Goal: Complete application form

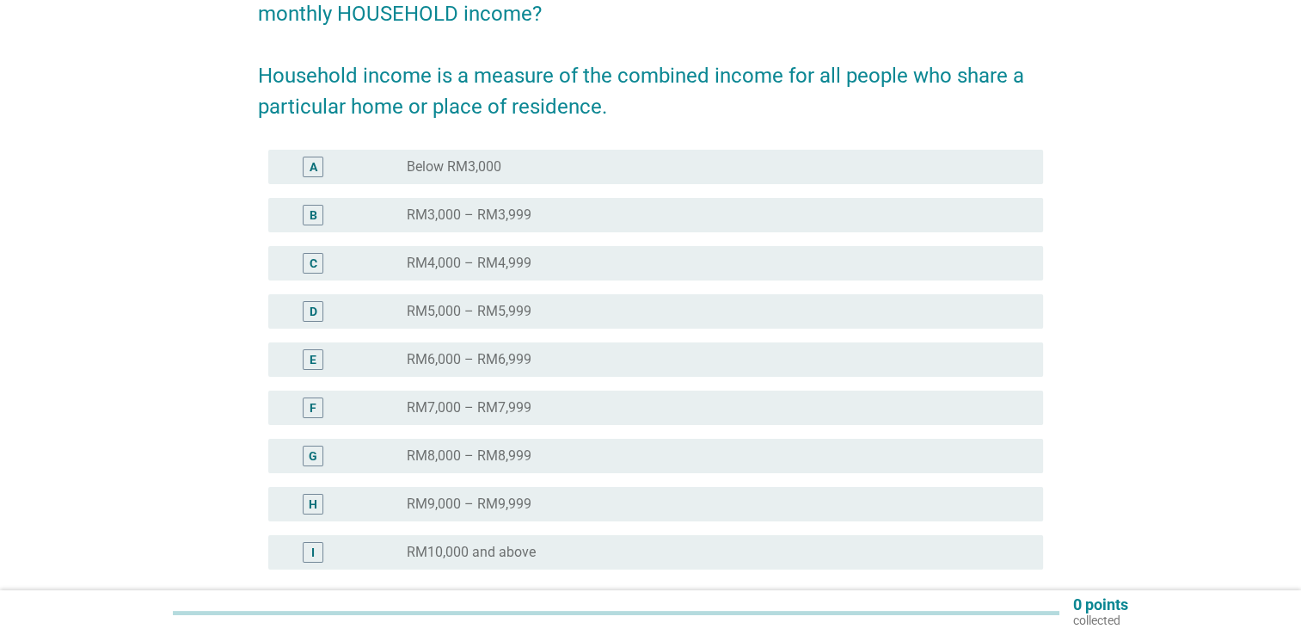
scroll to position [205, 0]
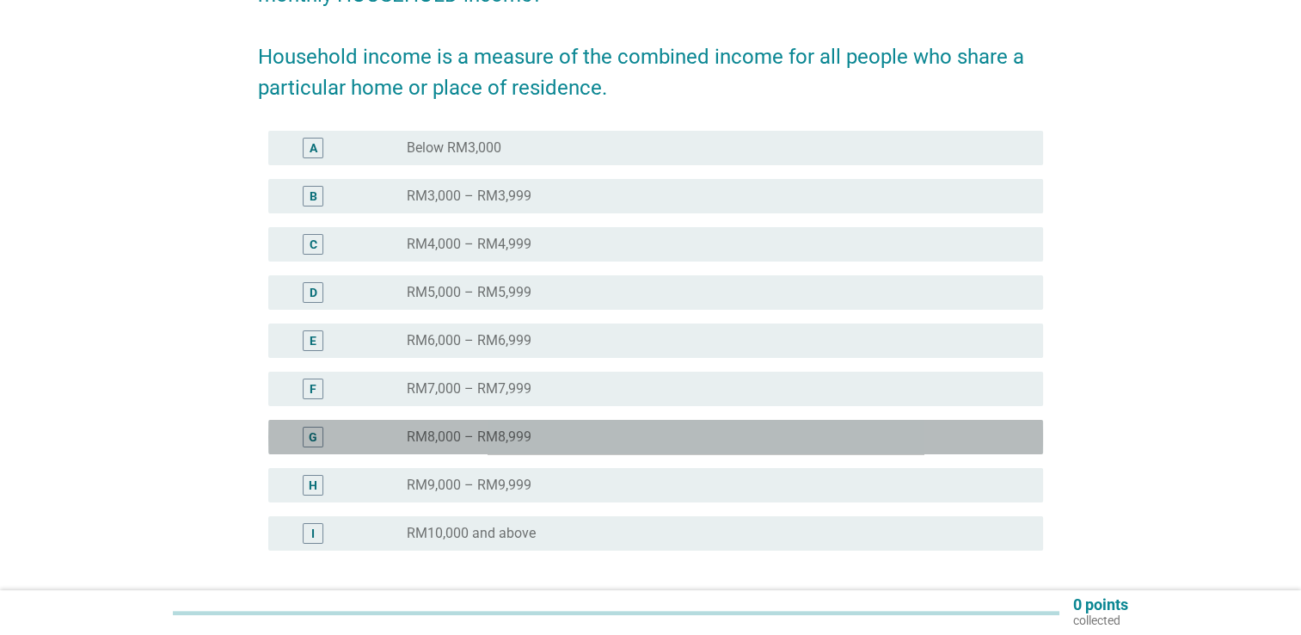
click at [385, 437] on div "G" at bounding box center [344, 437] width 125 height 21
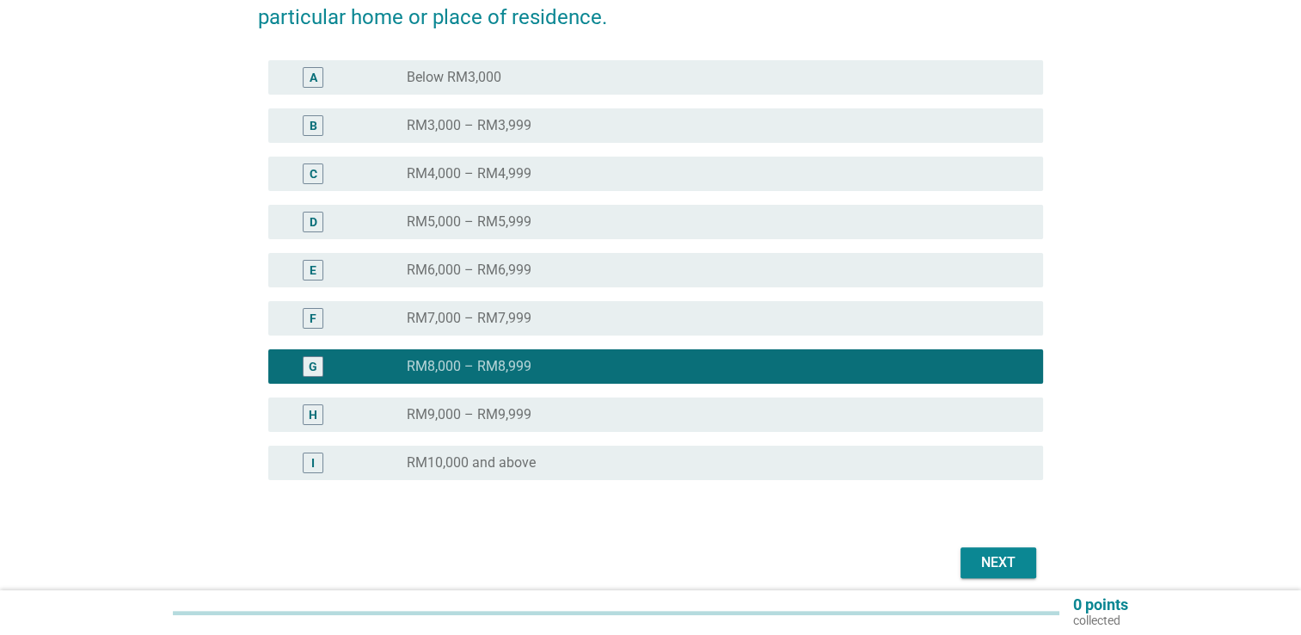
scroll to position [317, 0]
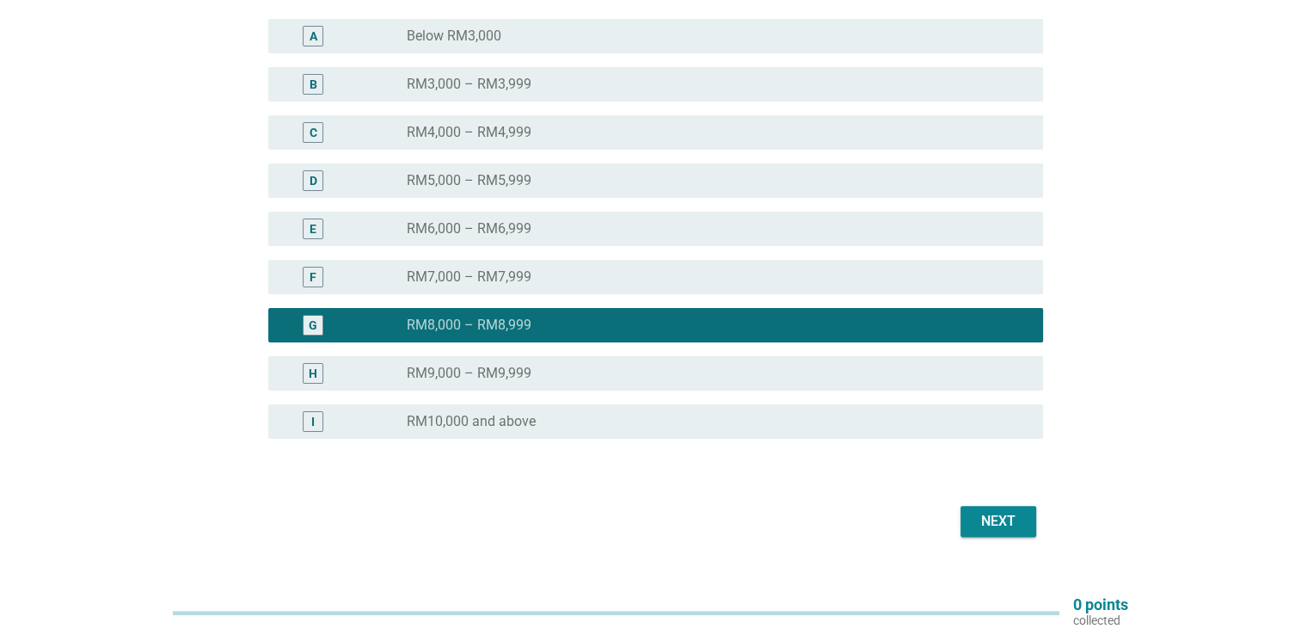
click at [1004, 519] on div "Next" at bounding box center [999, 521] width 48 height 21
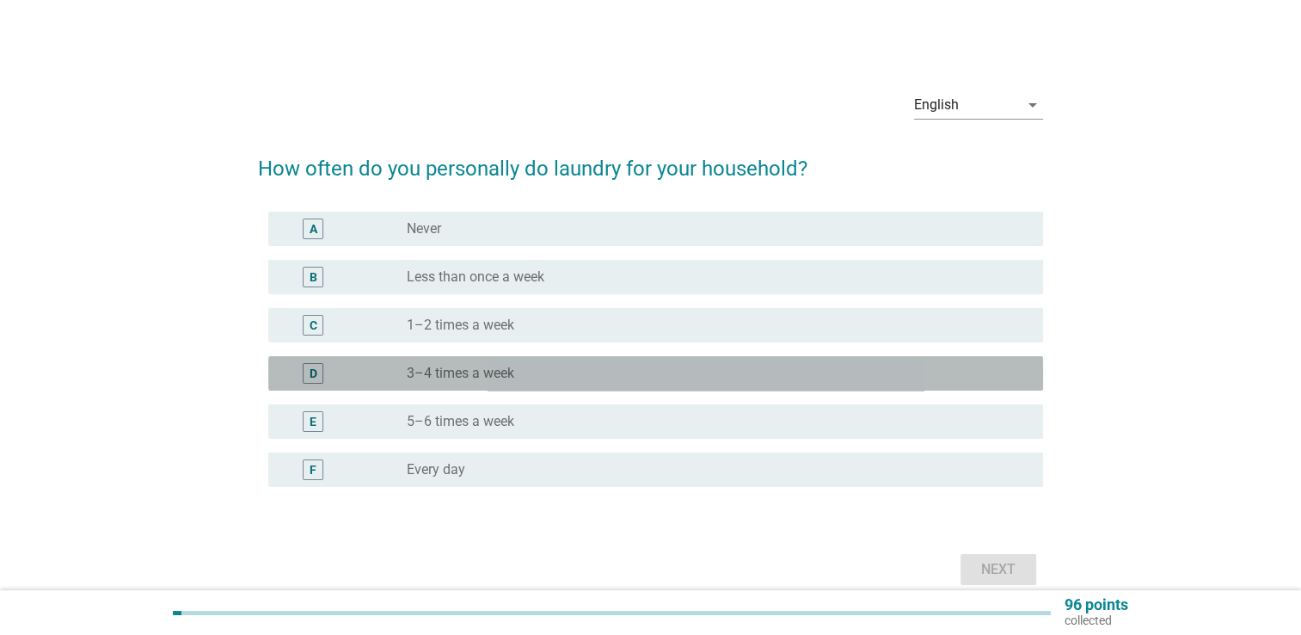
click at [363, 372] on div "D" at bounding box center [344, 373] width 125 height 21
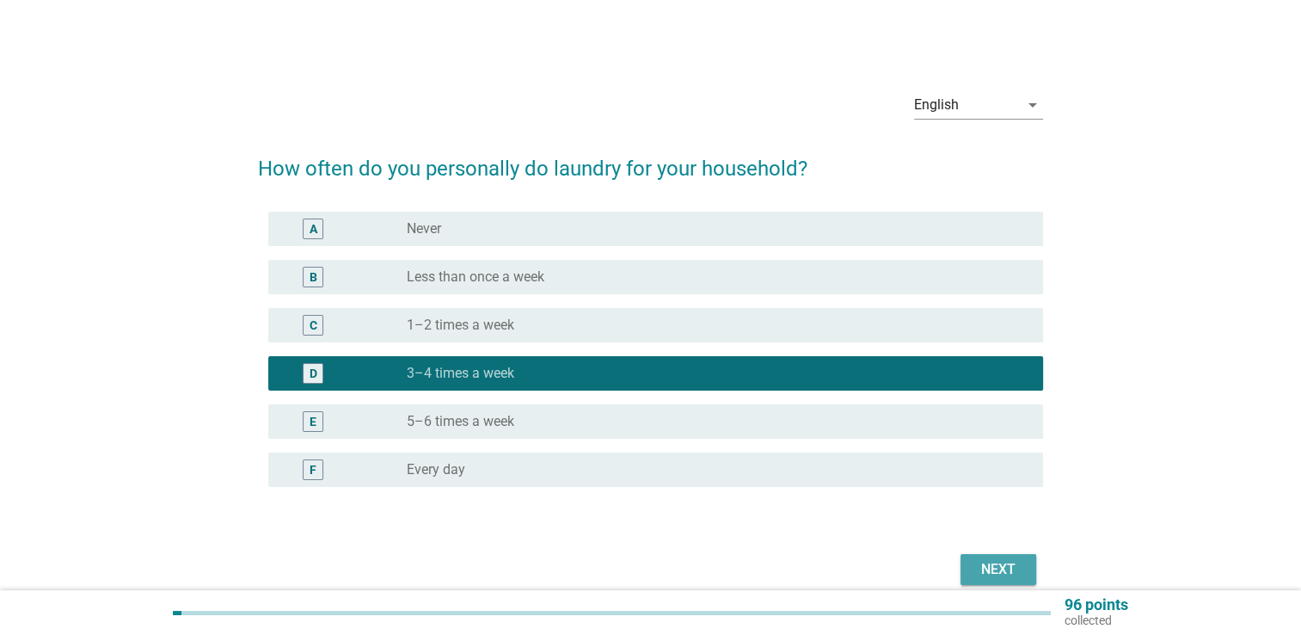
click at [1005, 575] on div "Next" at bounding box center [999, 569] width 48 height 21
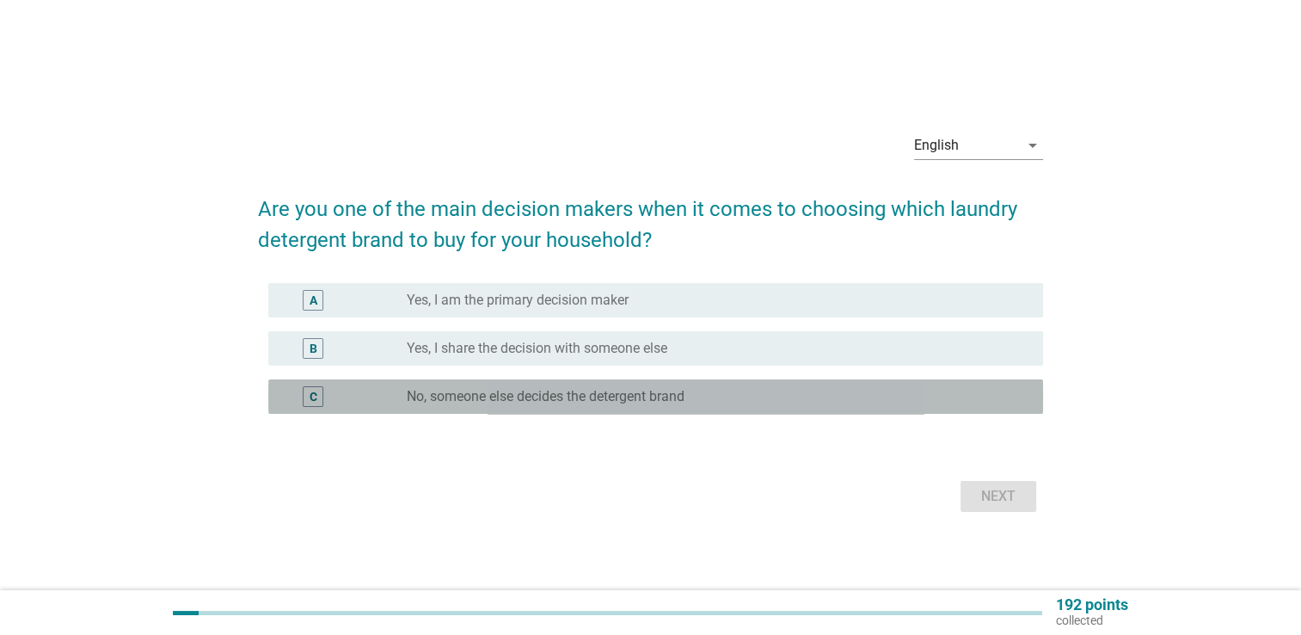
click at [590, 399] on label "No, someone else decides the detergent brand" at bounding box center [546, 396] width 278 height 17
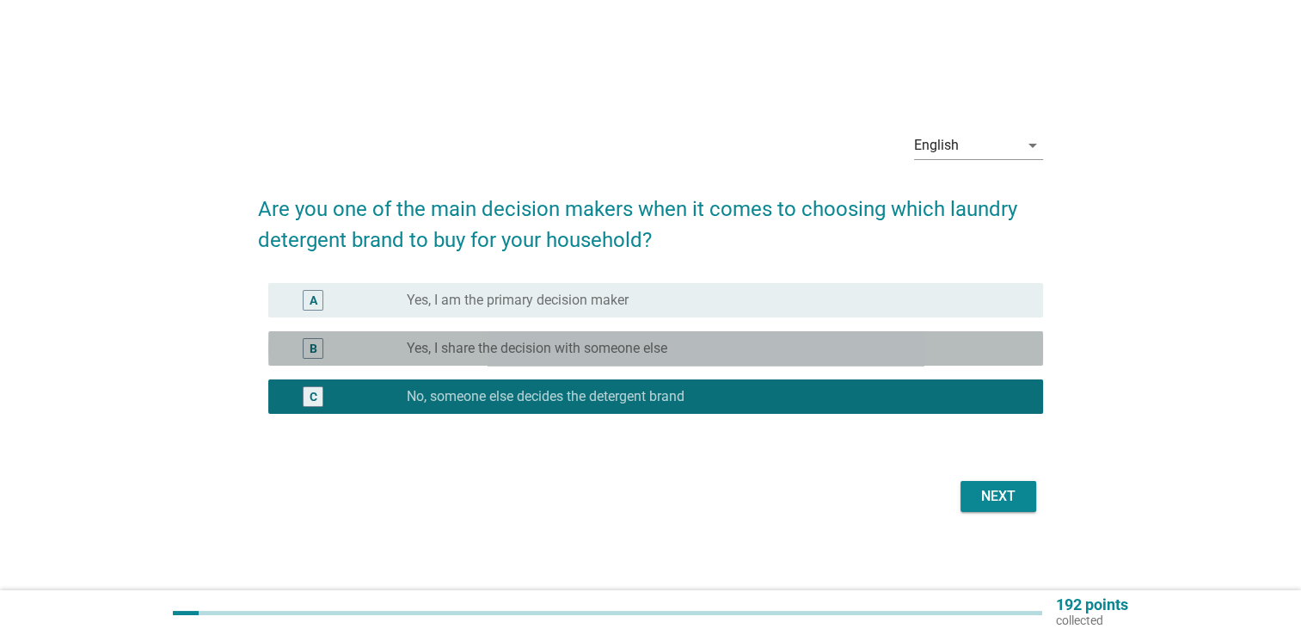
click at [674, 347] on div "radio_button_unchecked Yes, I share the decision with someone else" at bounding box center [711, 348] width 609 height 17
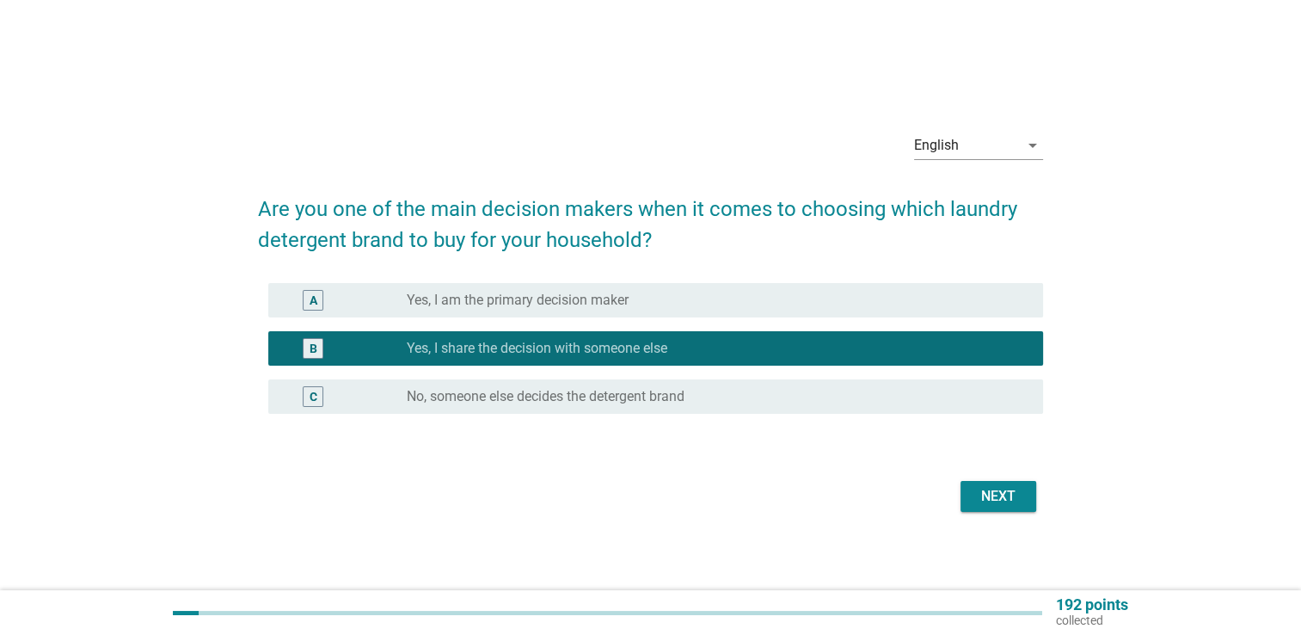
click at [992, 501] on div "Next" at bounding box center [999, 496] width 48 height 21
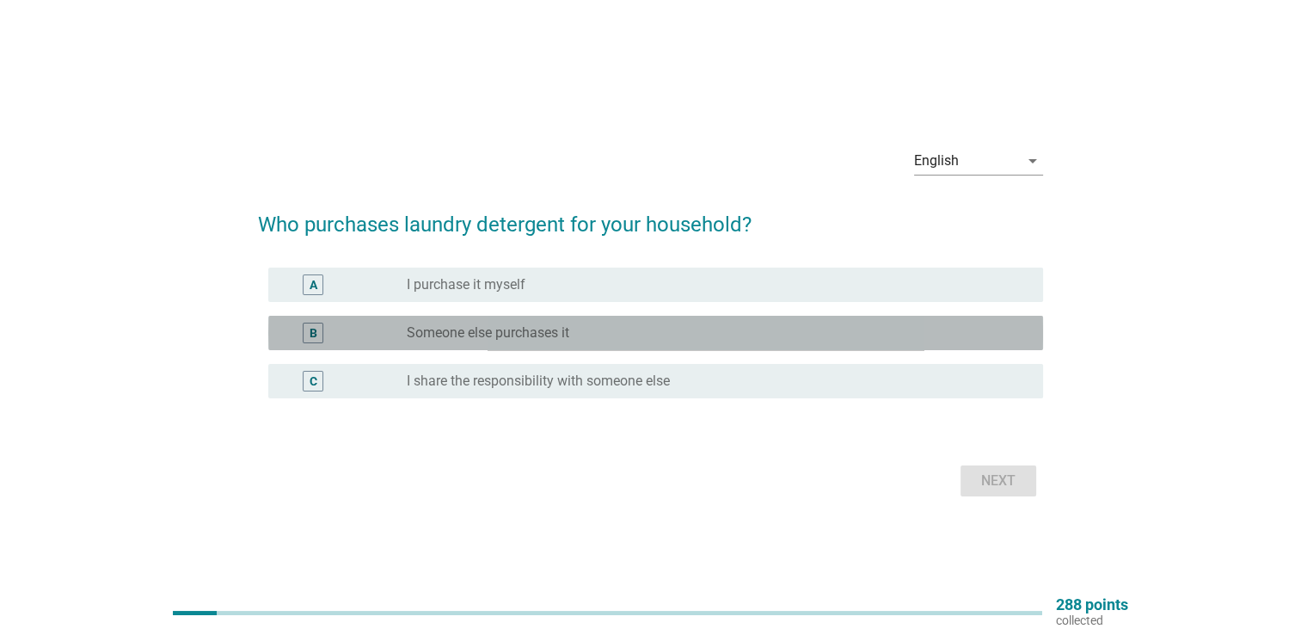
click at [552, 338] on label "Someone else purchases it" at bounding box center [488, 332] width 163 height 17
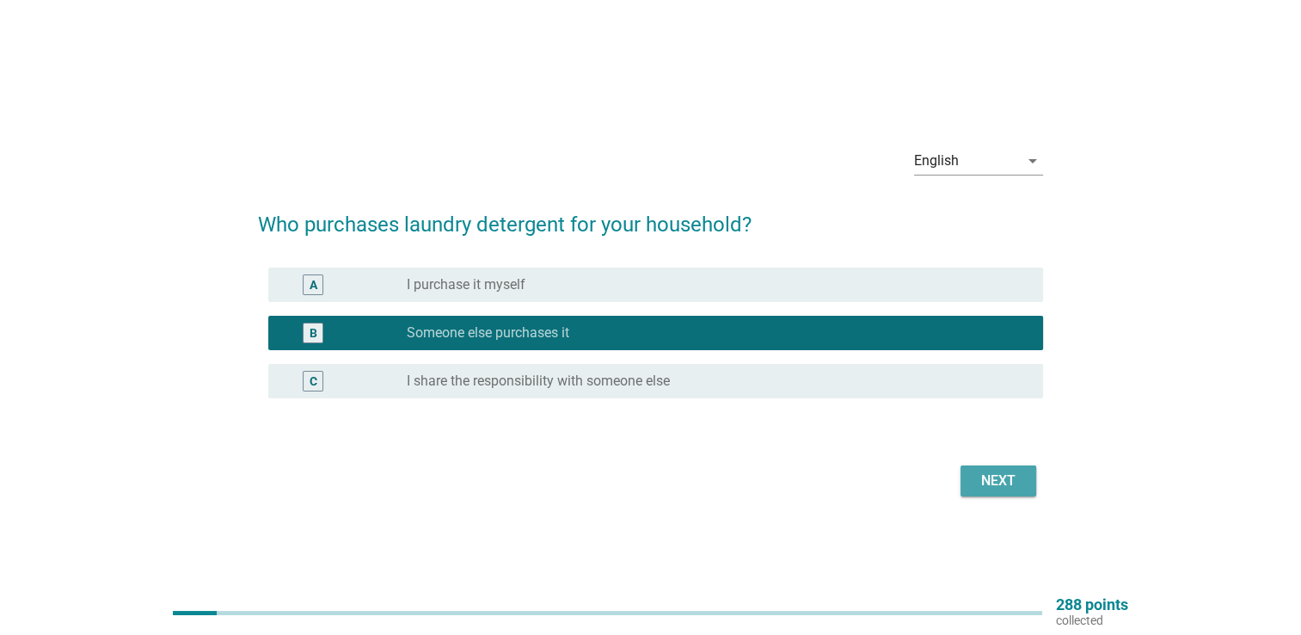
click at [994, 471] on div "Next" at bounding box center [999, 481] width 48 height 21
